Goal: Task Accomplishment & Management: Manage account settings

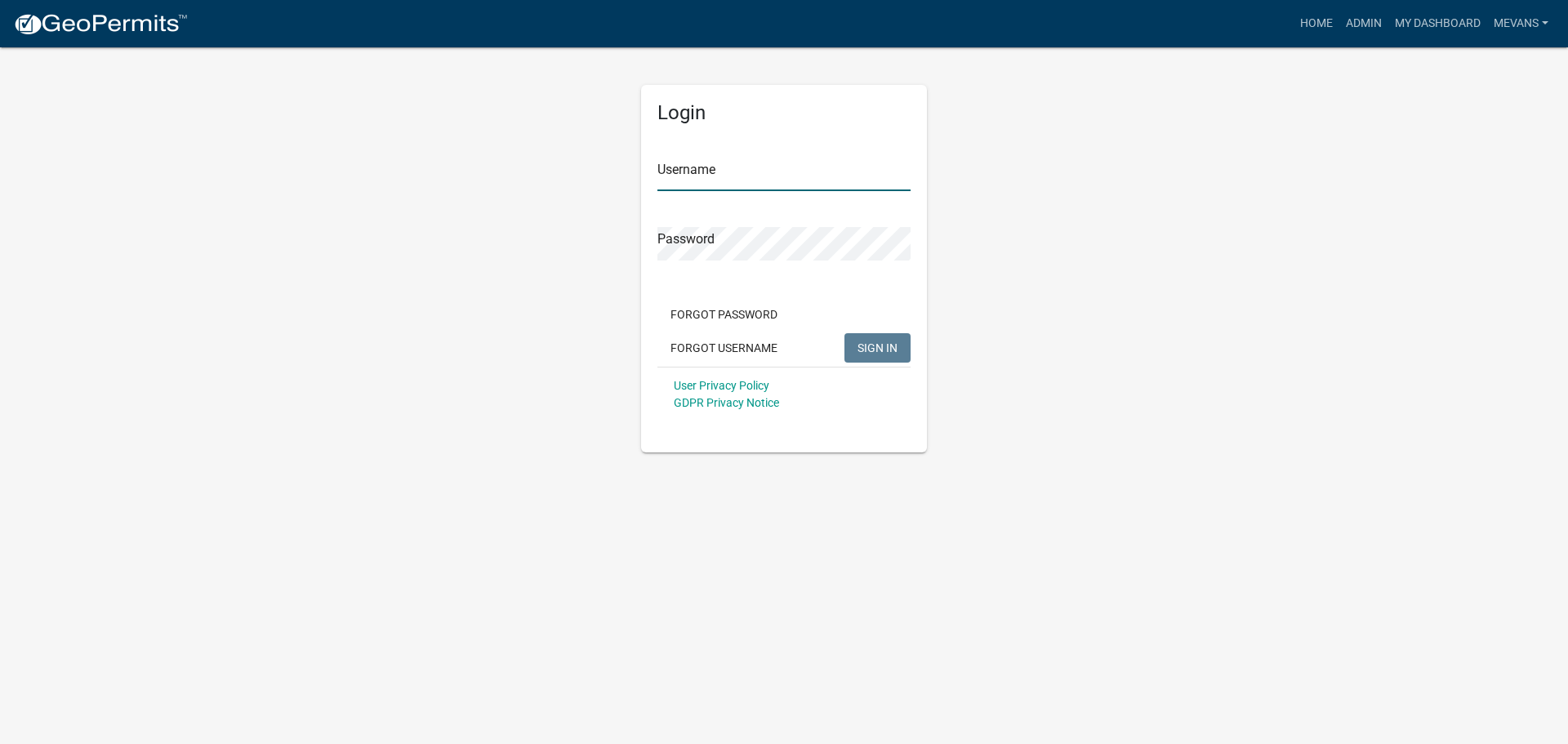
type input "Mevans"
click at [872, 346] on span "SIGN IN" at bounding box center [878, 348] width 40 height 13
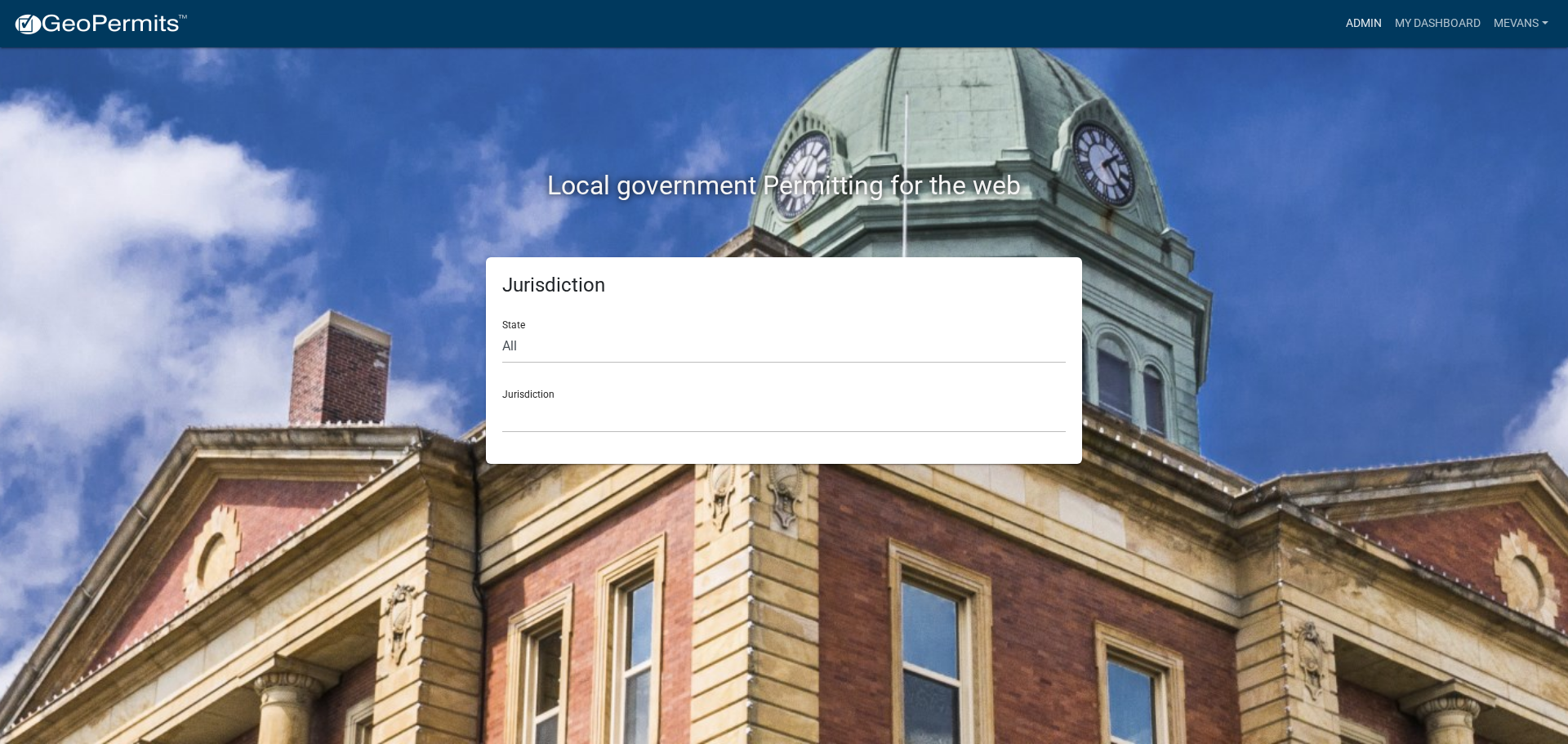
click at [1340, 9] on link "Admin" at bounding box center [1364, 24] width 49 height 32
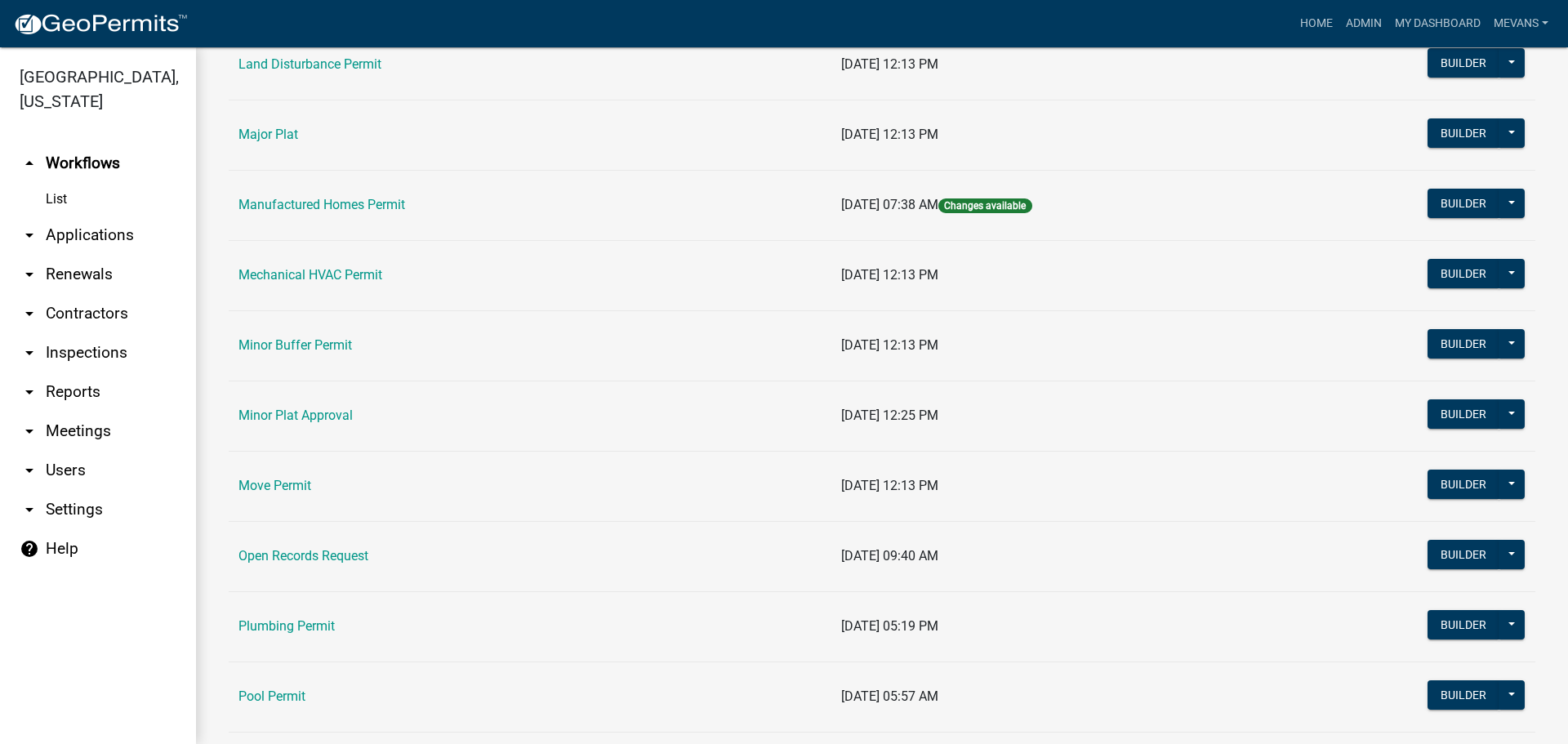
scroll to position [1715, 0]
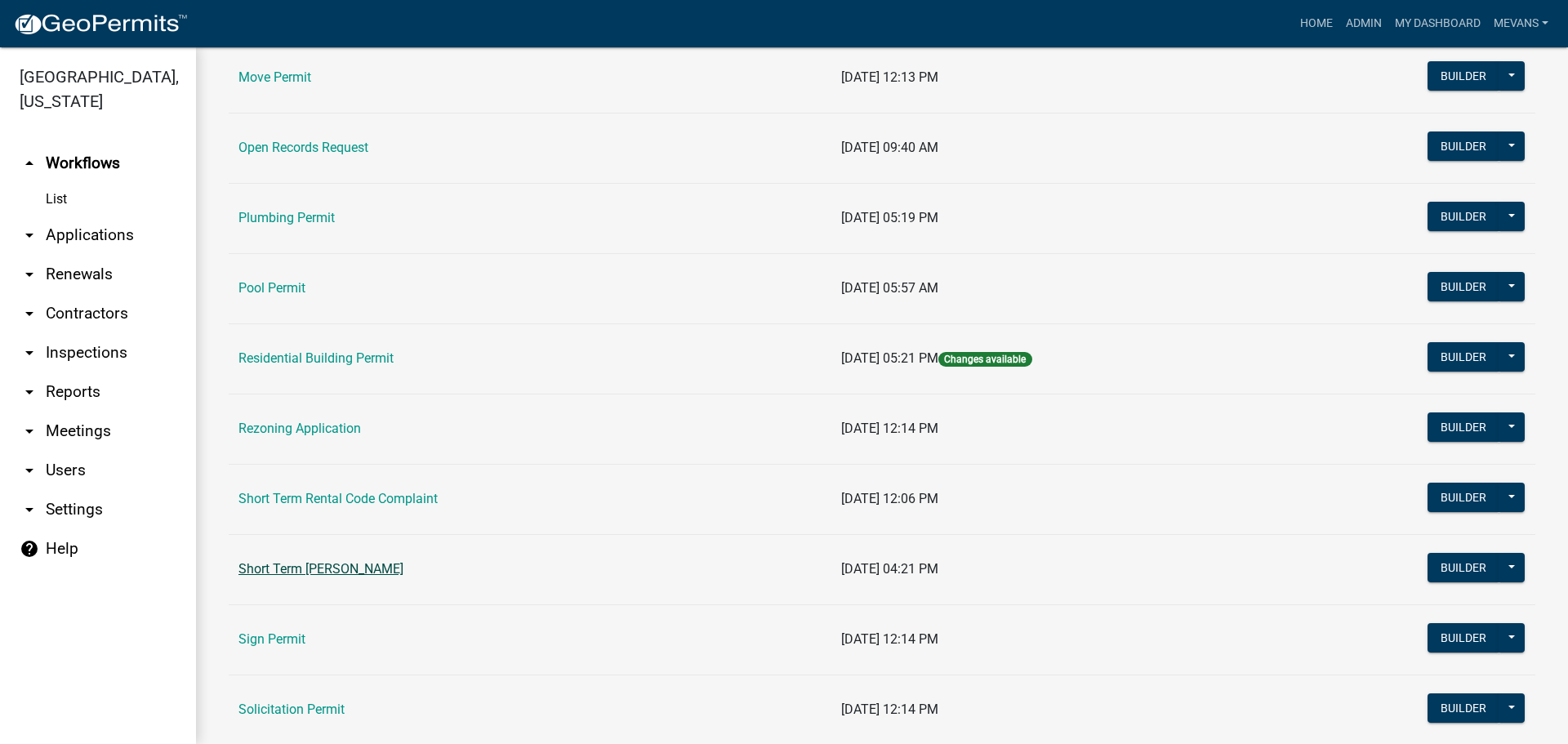
click at [340, 567] on link "Short Term [PERSON_NAME]" at bounding box center [321, 569] width 165 height 15
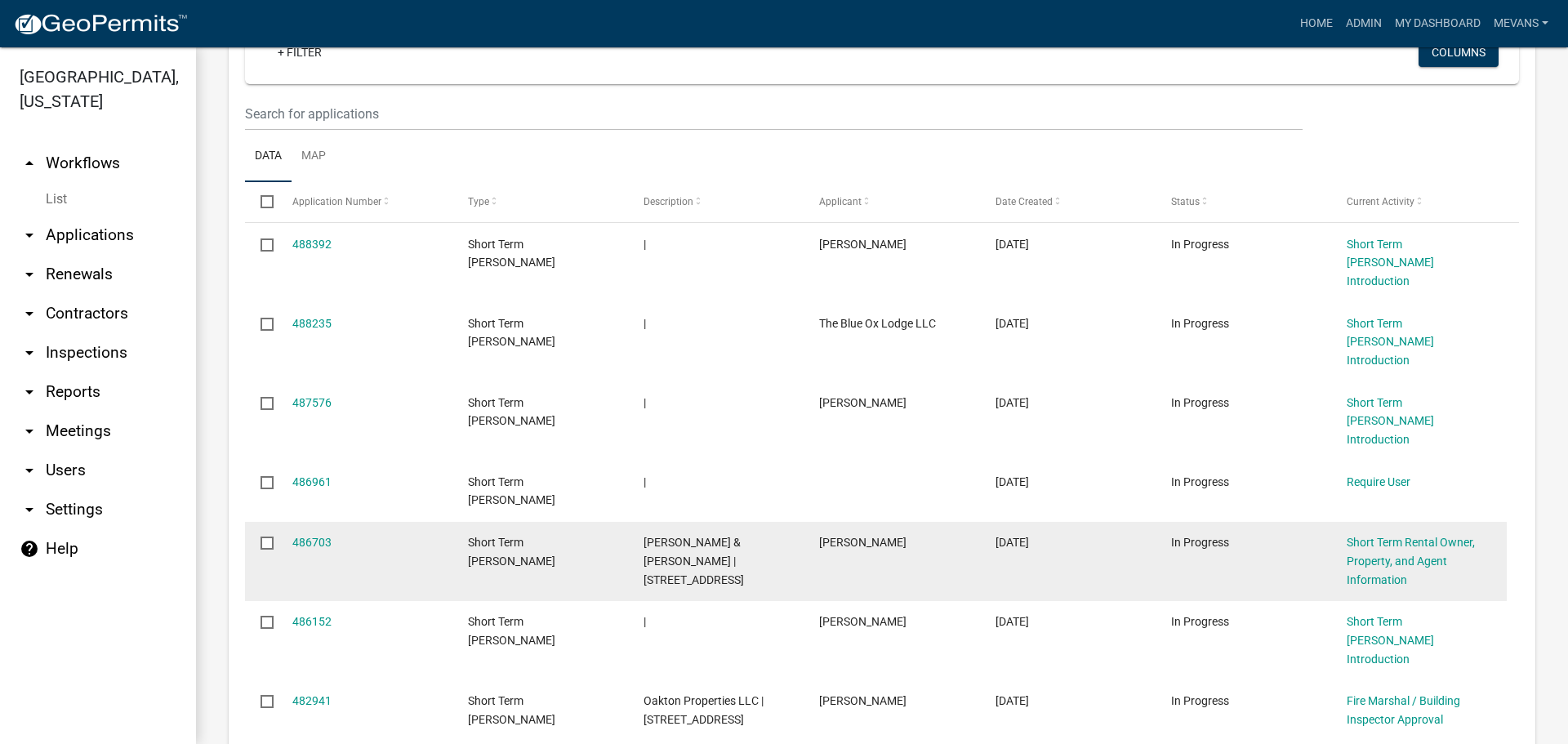
scroll to position [980, 0]
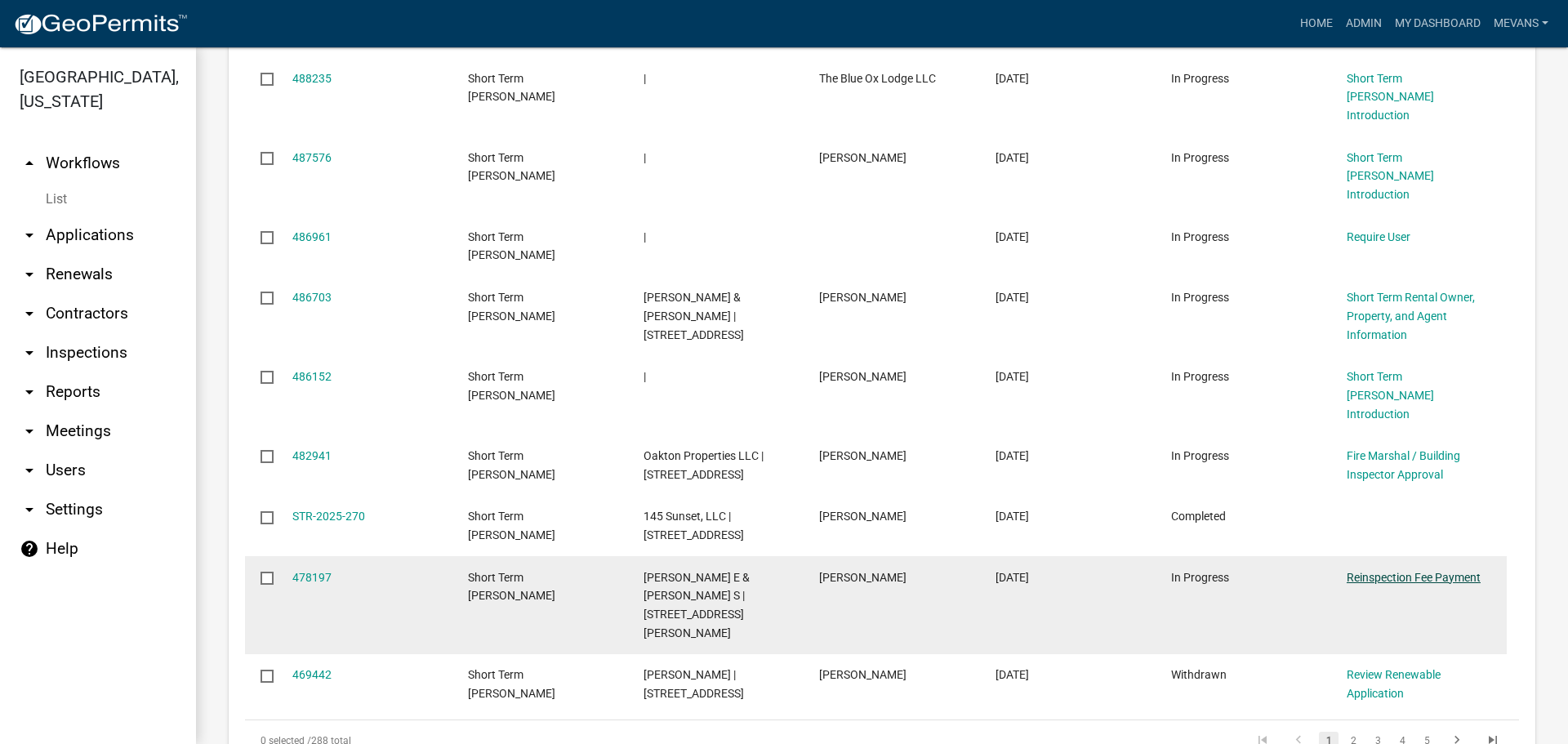
click at [1409, 571] on link "Reinspection Fee Payment" at bounding box center [1413, 578] width 134 height 13
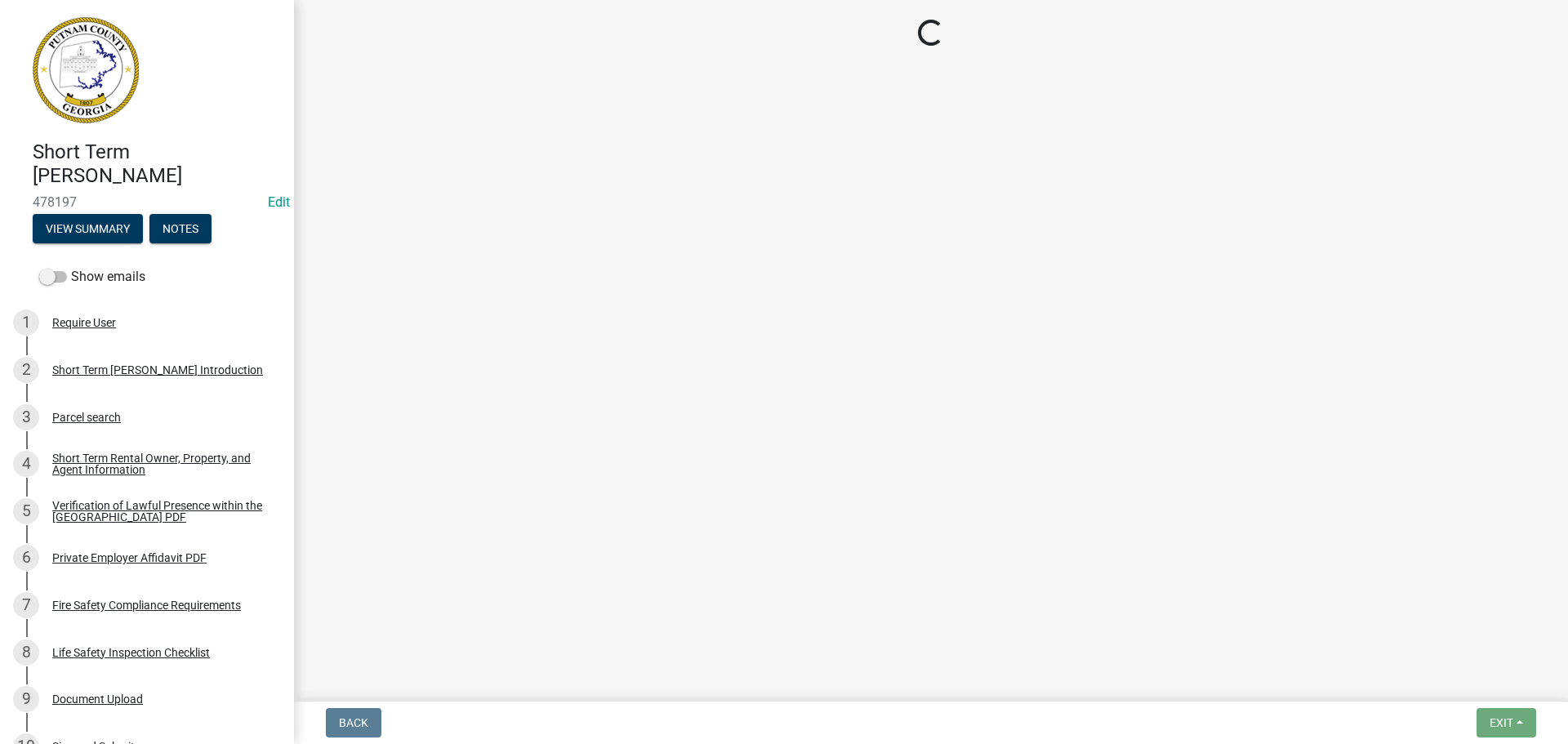
select select "3: 3"
